Goal: Task Accomplishment & Management: Manage account settings

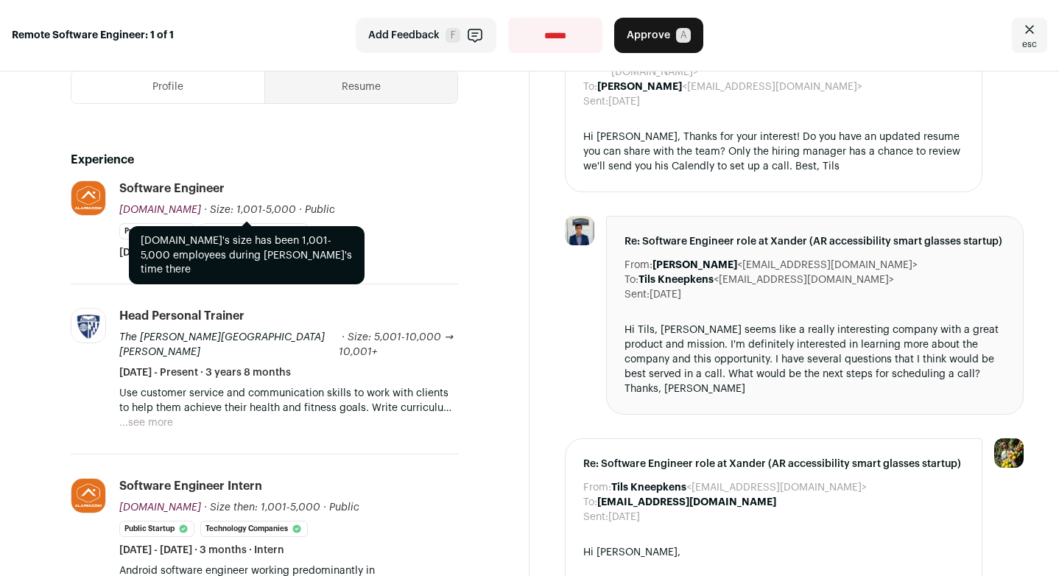
scroll to position [333, 0]
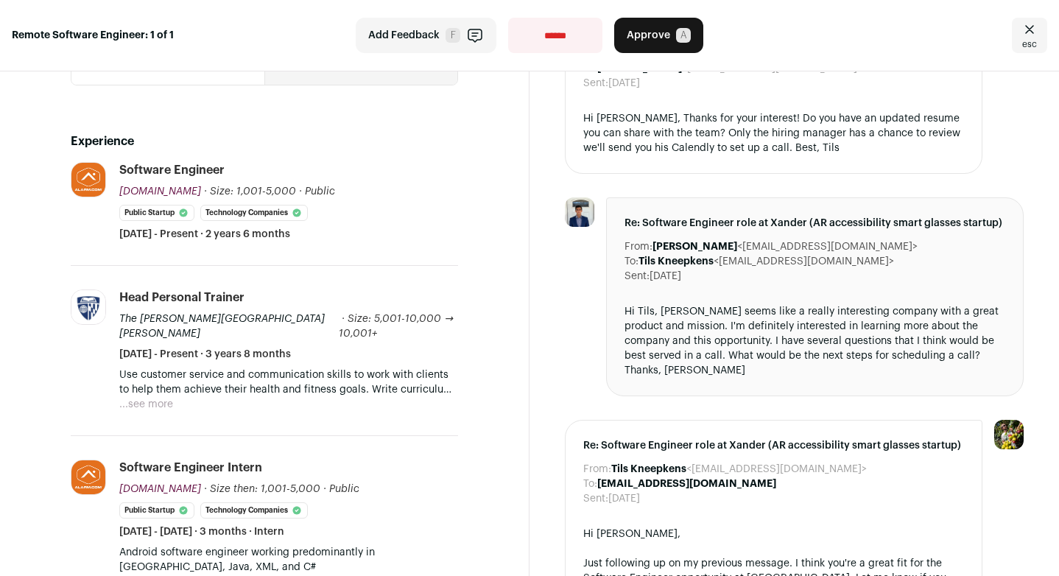
click at [169, 397] on button "...see more" at bounding box center [146, 404] width 54 height 15
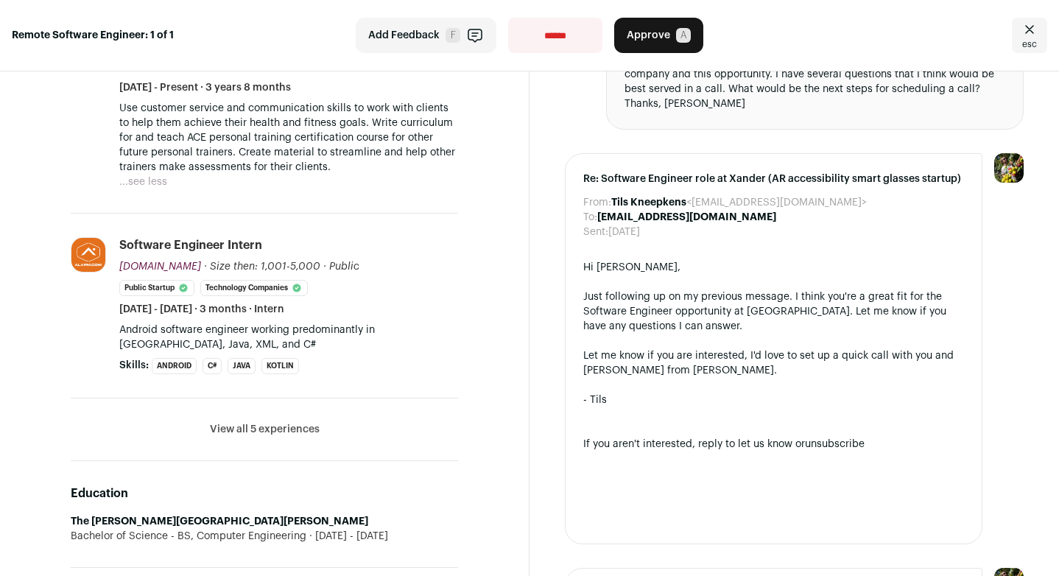
scroll to position [611, 0]
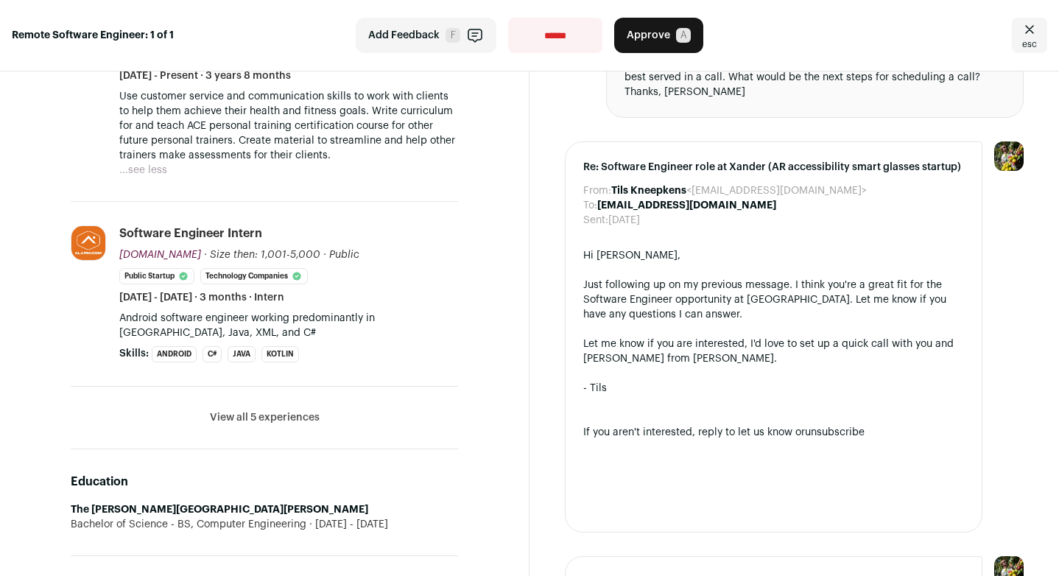
click at [295, 410] on button "View all 5 experiences" at bounding box center [265, 417] width 110 height 15
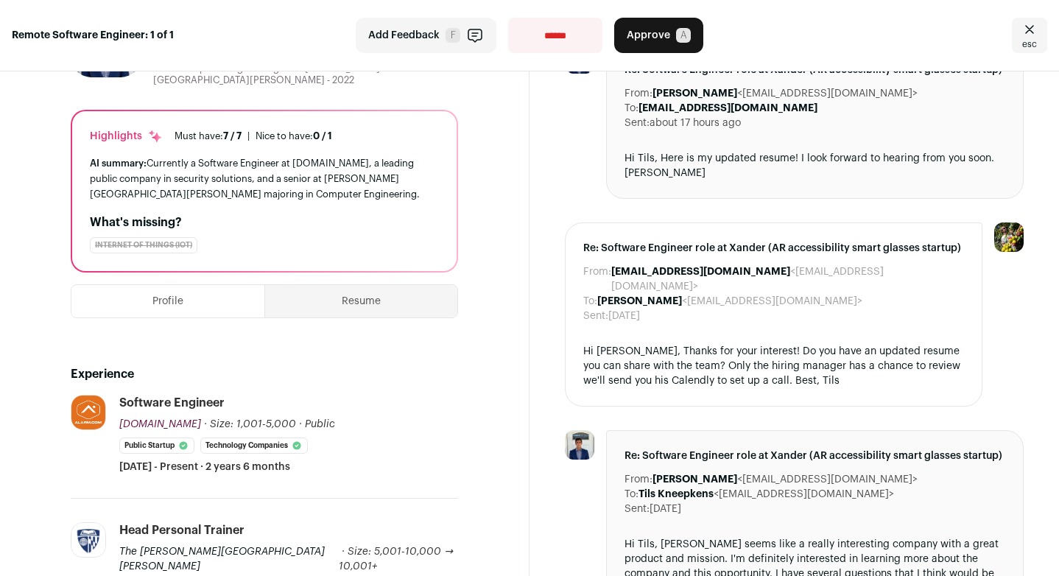
scroll to position [99, 0]
click at [201, 308] on button "Profile" at bounding box center [167, 302] width 193 height 32
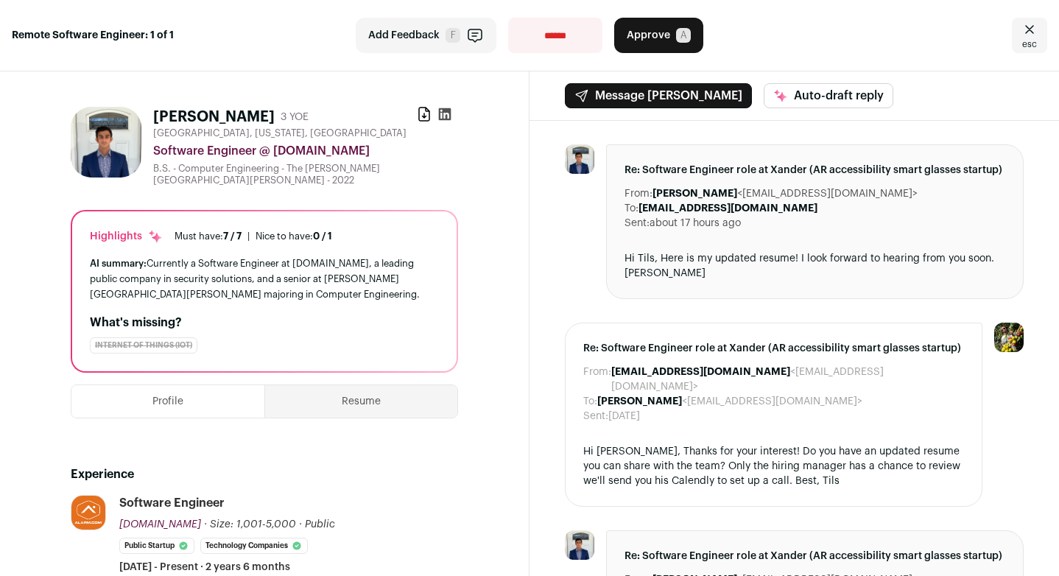
scroll to position [0, 0]
click at [344, 385] on button "Resume" at bounding box center [361, 401] width 192 height 32
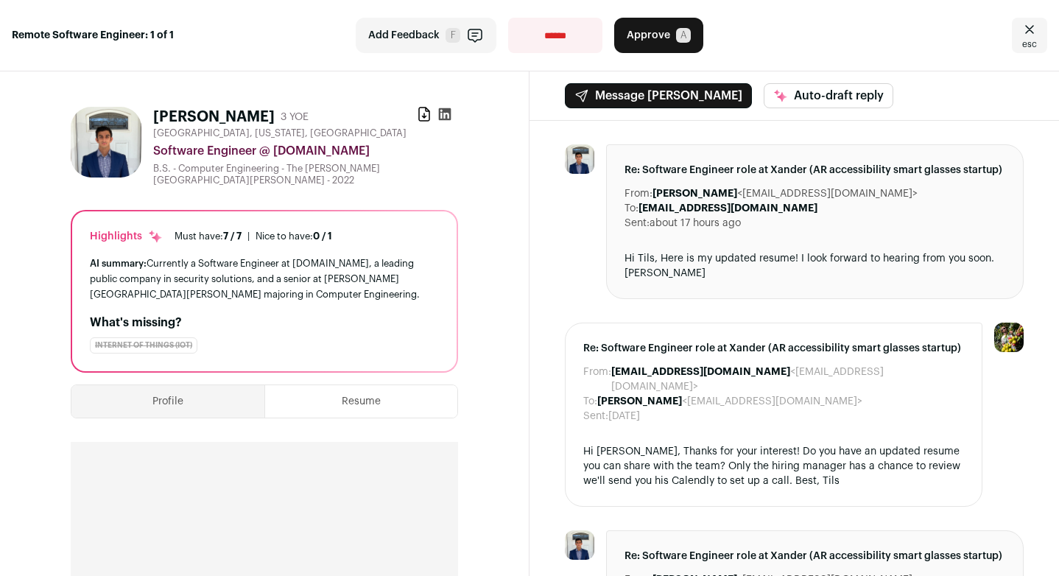
click at [659, 42] on button "Approve A" at bounding box center [658, 35] width 89 height 35
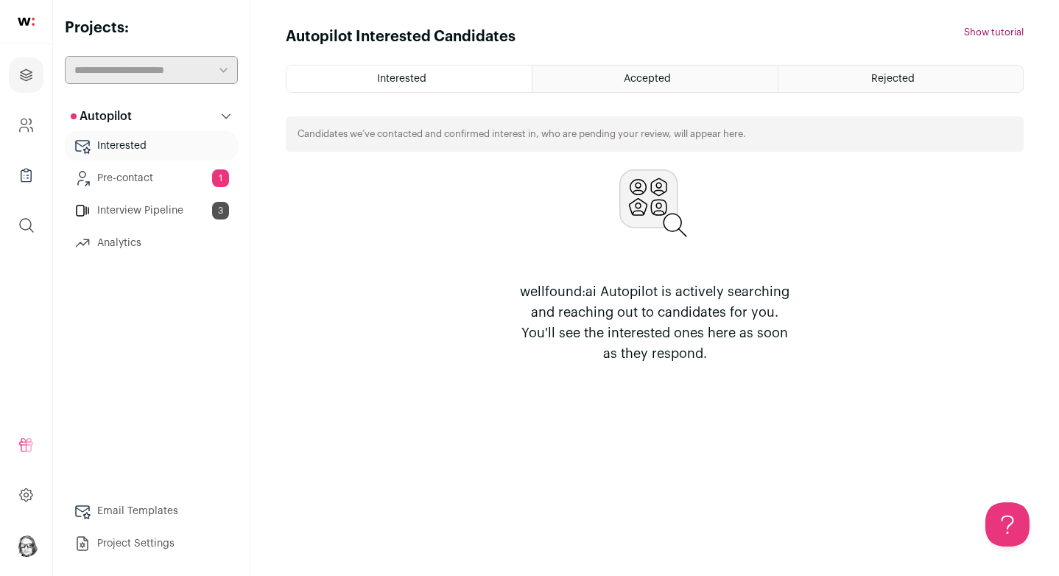
click at [136, 179] on link "Pre-contact 1" at bounding box center [151, 178] width 173 height 29
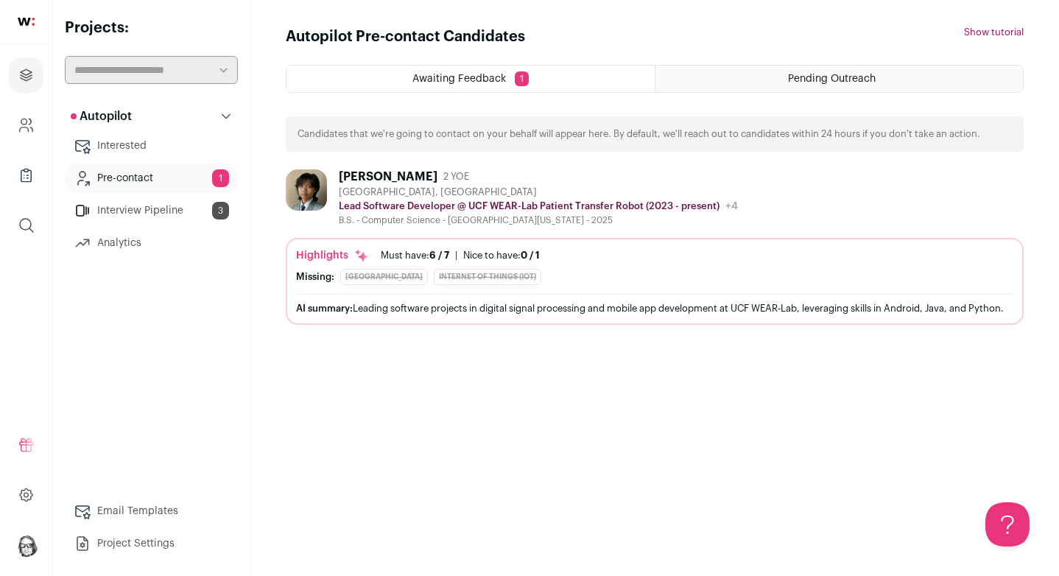
click at [447, 72] on div "Awaiting Feedback 1" at bounding box center [471, 79] width 368 height 27
click at [450, 80] on span "Awaiting Feedback" at bounding box center [459, 79] width 94 height 10
click at [723, 78] on div "Pending Outreach" at bounding box center [840, 79] width 368 height 27
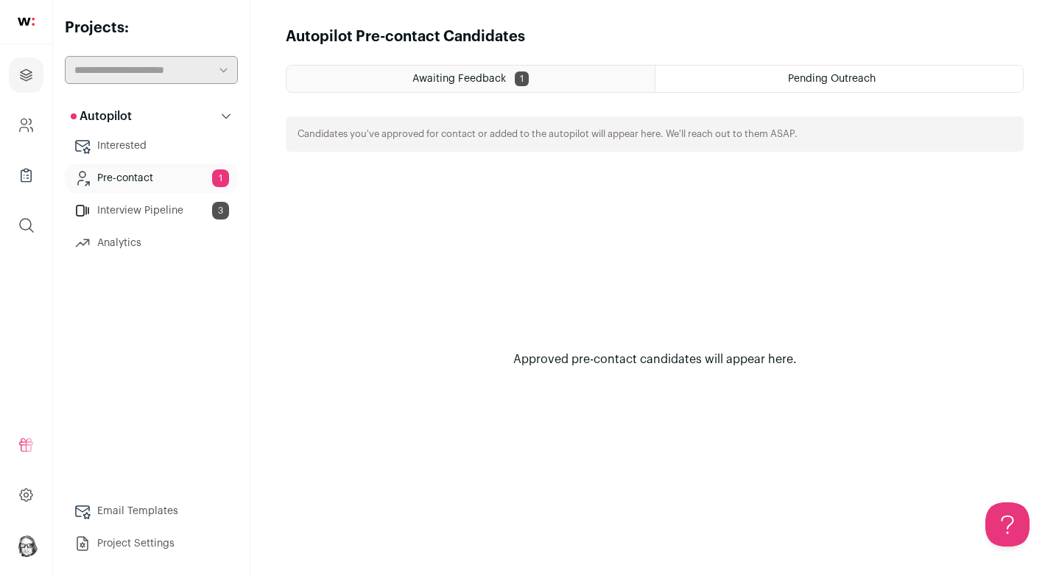
click at [552, 80] on div "Awaiting Feedback 1" at bounding box center [471, 79] width 368 height 27
